Goal: Transaction & Acquisition: Purchase product/service

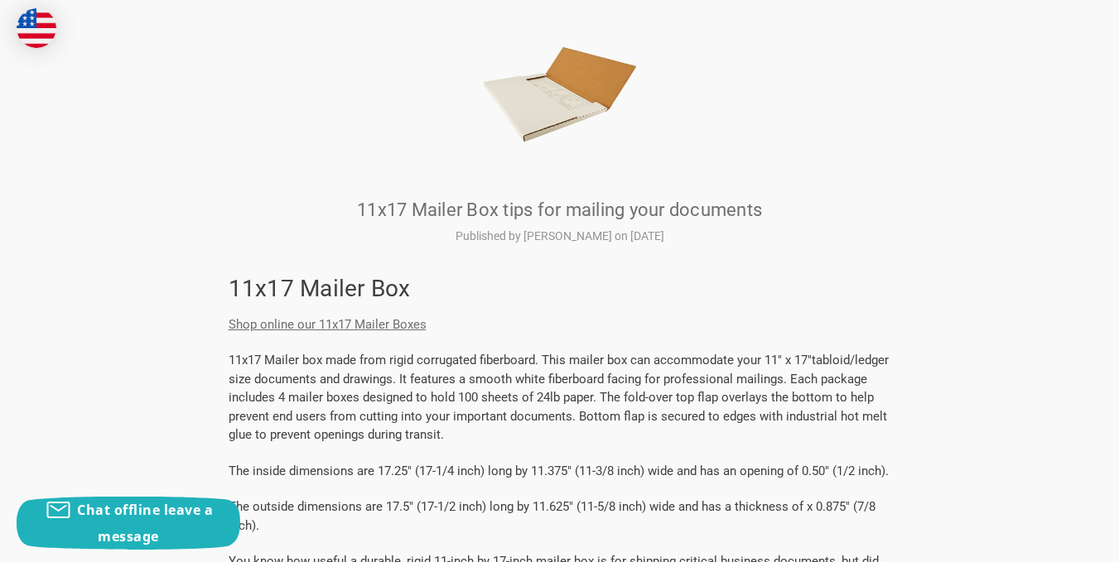
scroll to position [331, 0]
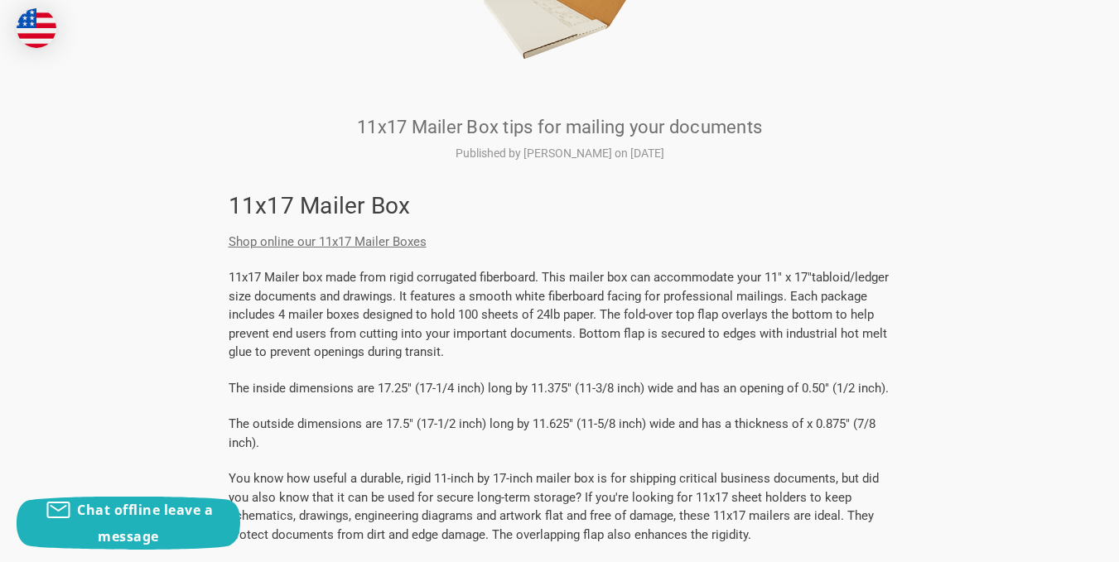
click at [389, 239] on link "Shop online our 11x17 Mailer Boxes" at bounding box center [328, 241] width 198 height 15
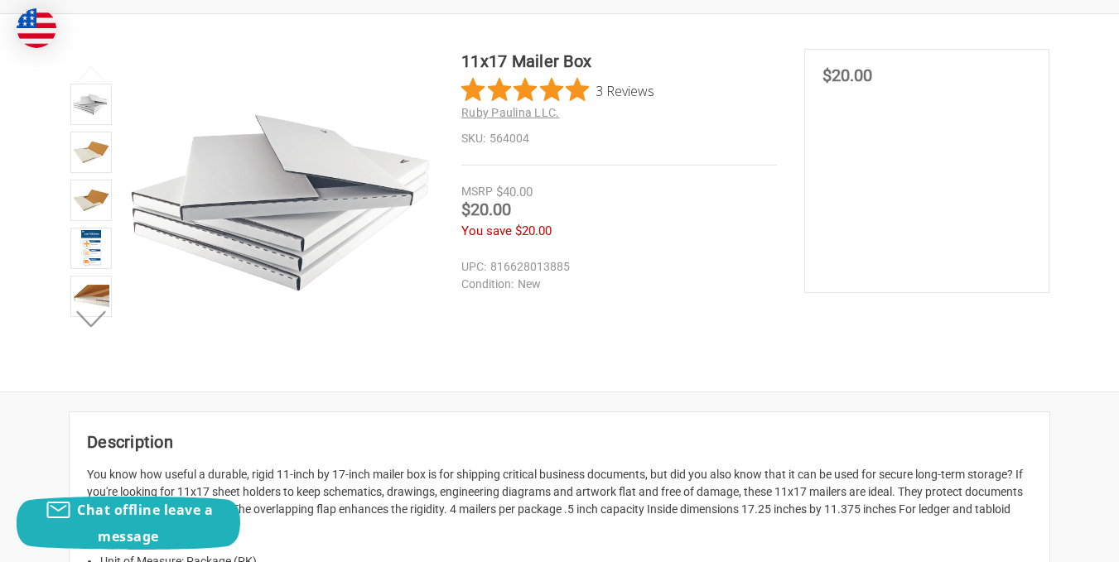
scroll to position [248, 0]
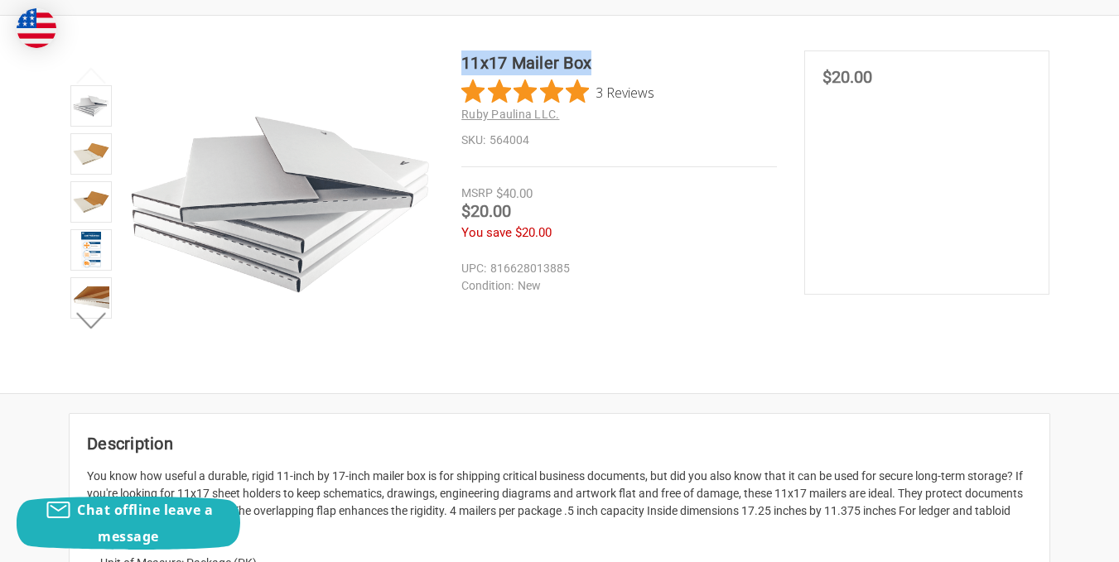
drag, startPoint x: 593, startPoint y: 61, endPoint x: 464, endPoint y: 60, distance: 128.3
click at [464, 60] on h1 "11x17 Mailer Box" at bounding box center [618, 63] width 315 height 25
